Goal: Navigation & Orientation: Find specific page/section

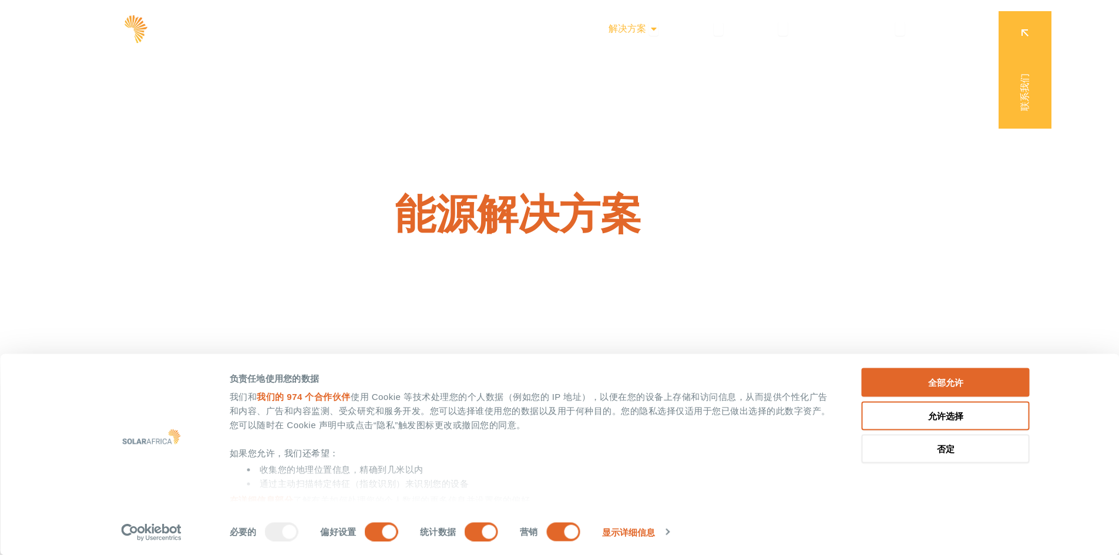
click at [651, 32] on icon "菜单" at bounding box center [653, 28] width 9 height 9
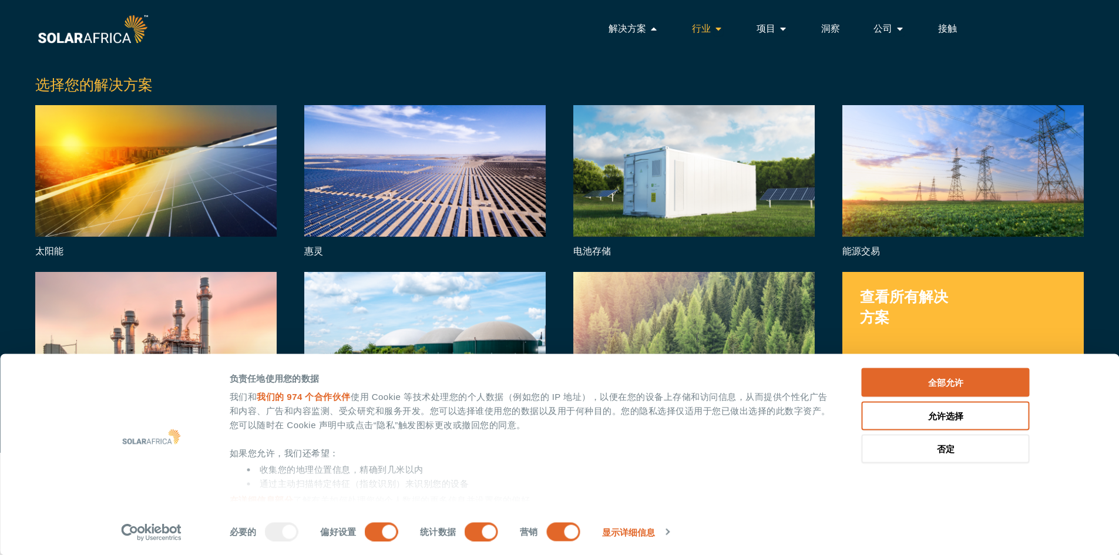
click at [706, 25] on font "行业" at bounding box center [701, 28] width 19 height 11
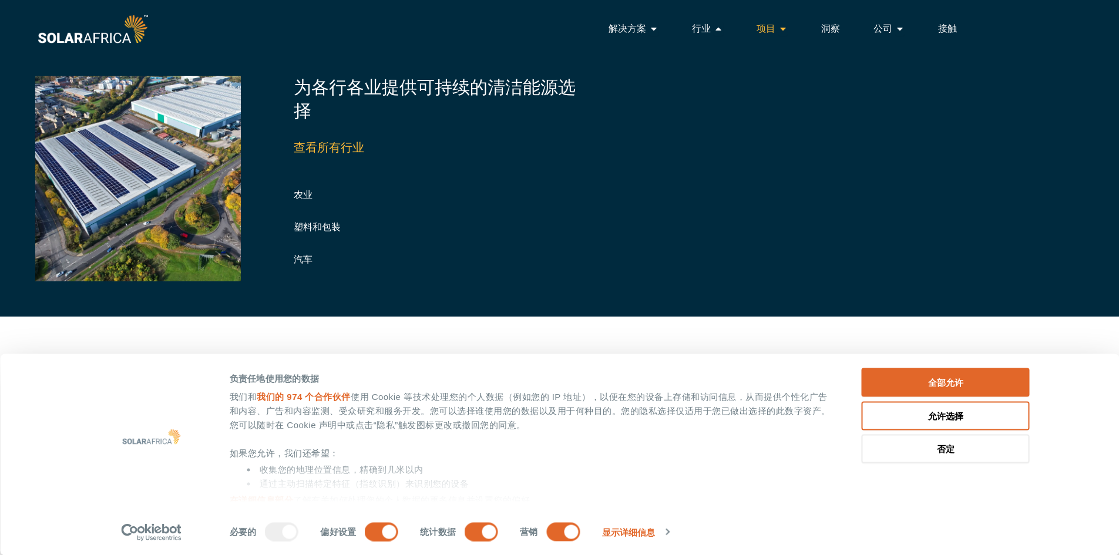
click at [775, 33] on div "项目 关闭项目 开放项目" at bounding box center [772, 28] width 50 height 23
